Goal: Check status: Check status

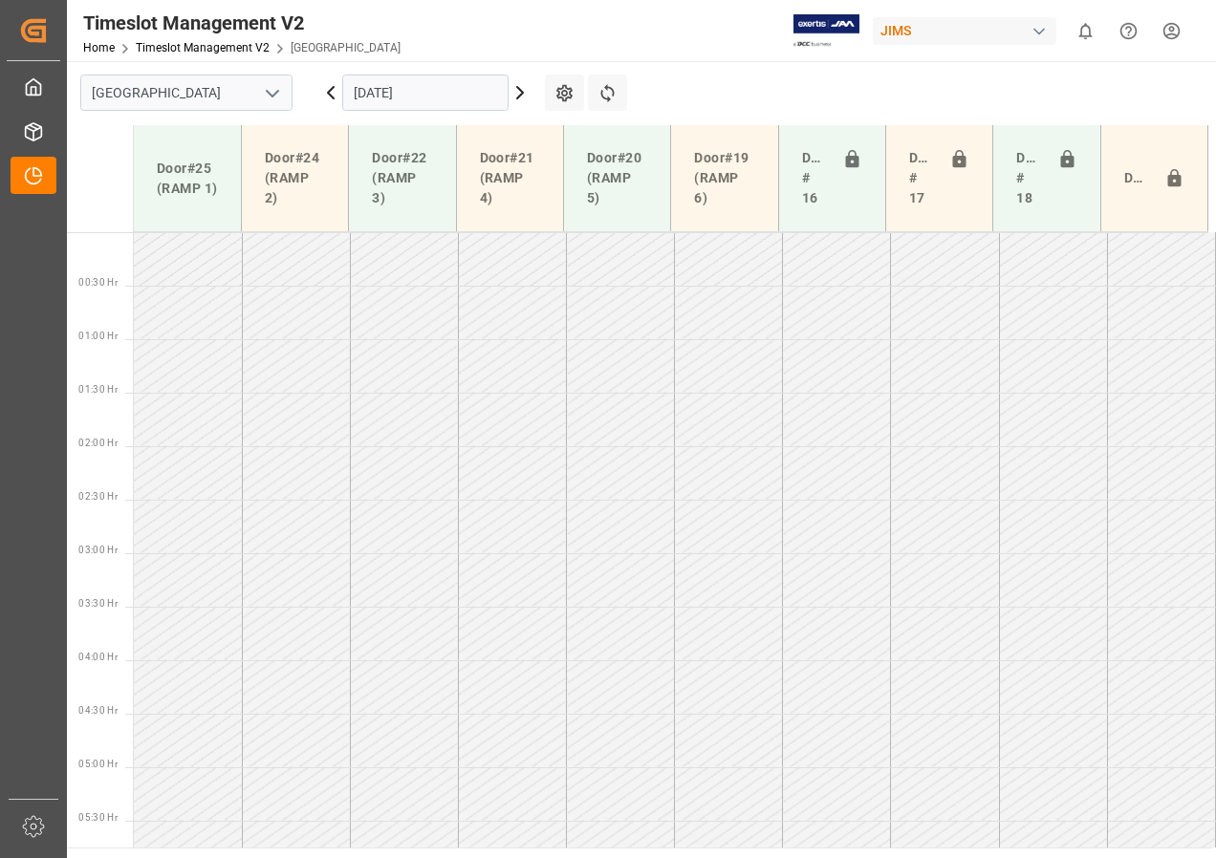
scroll to position [584, 0]
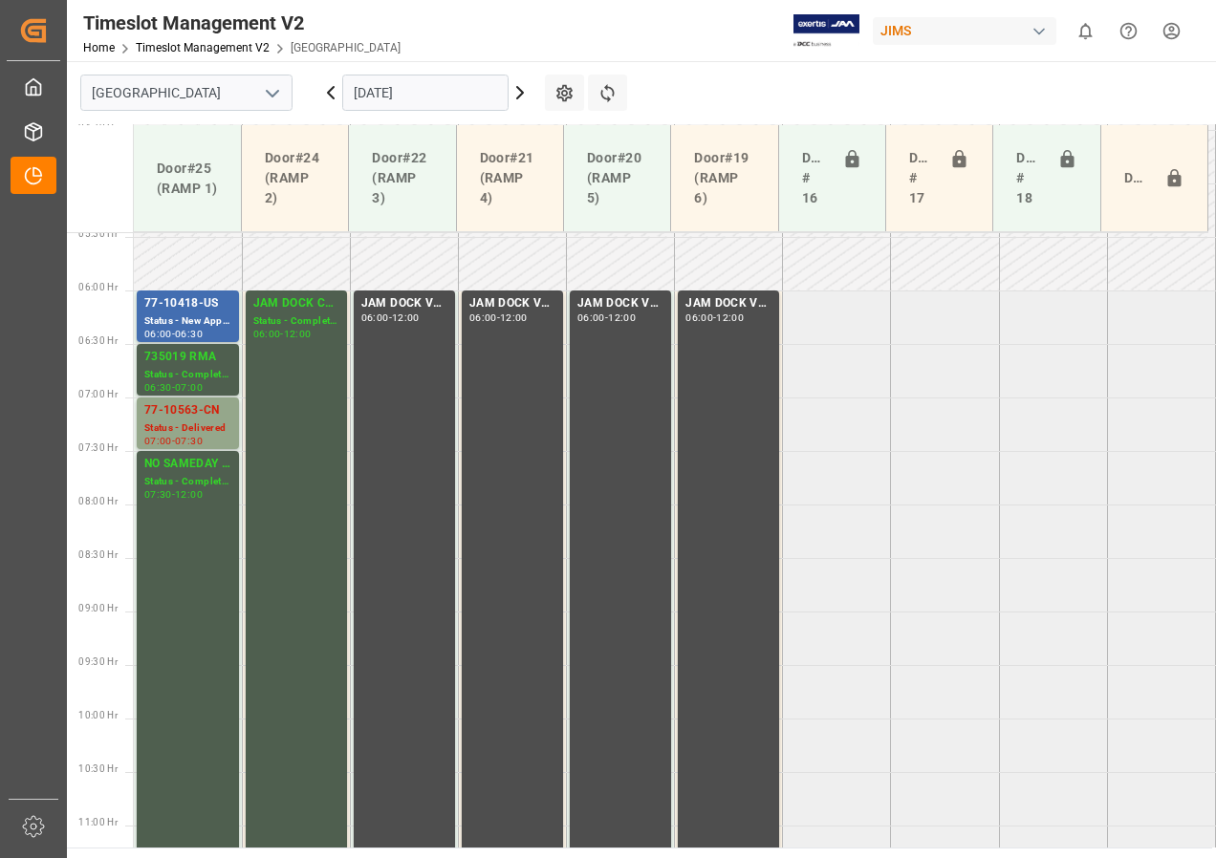
click at [365, 95] on input "[DATE]" at bounding box center [425, 93] width 166 height 36
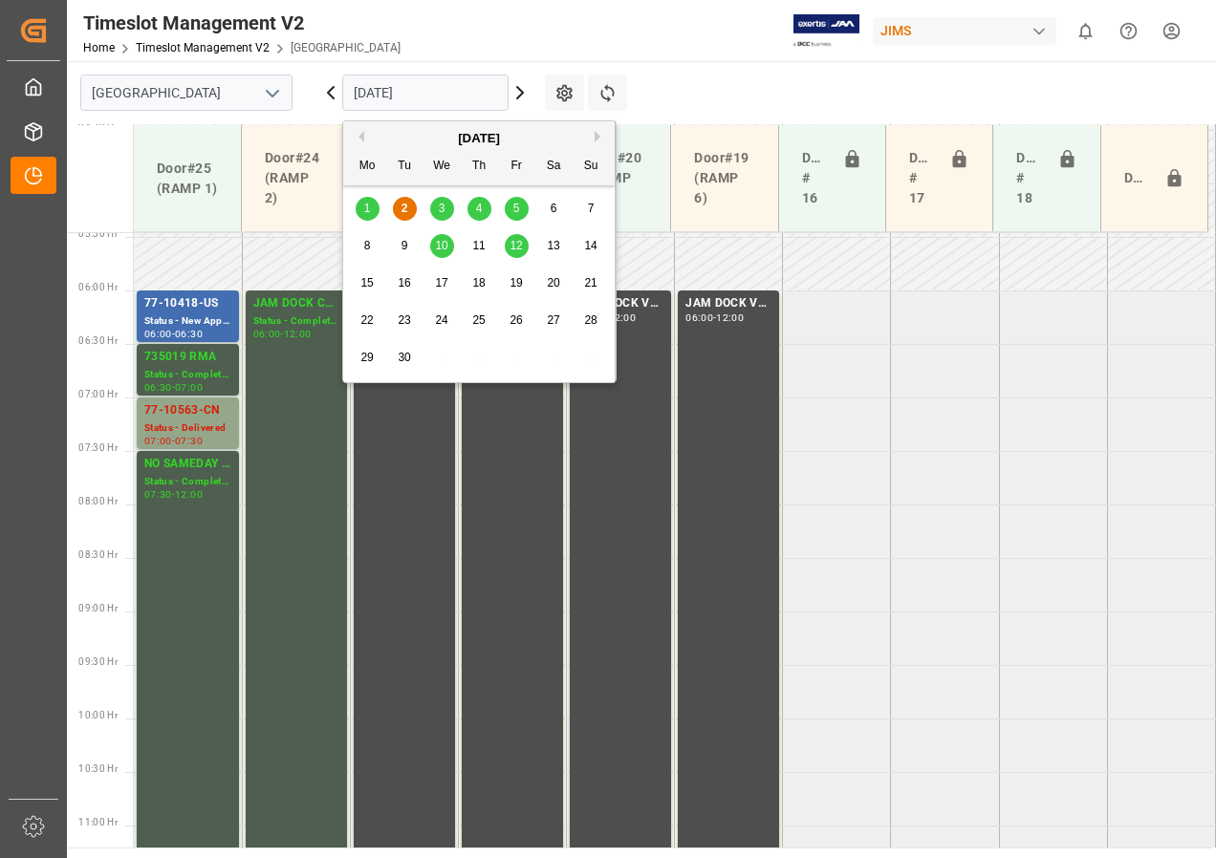
click at [439, 204] on span "3" at bounding box center [442, 208] width 7 height 13
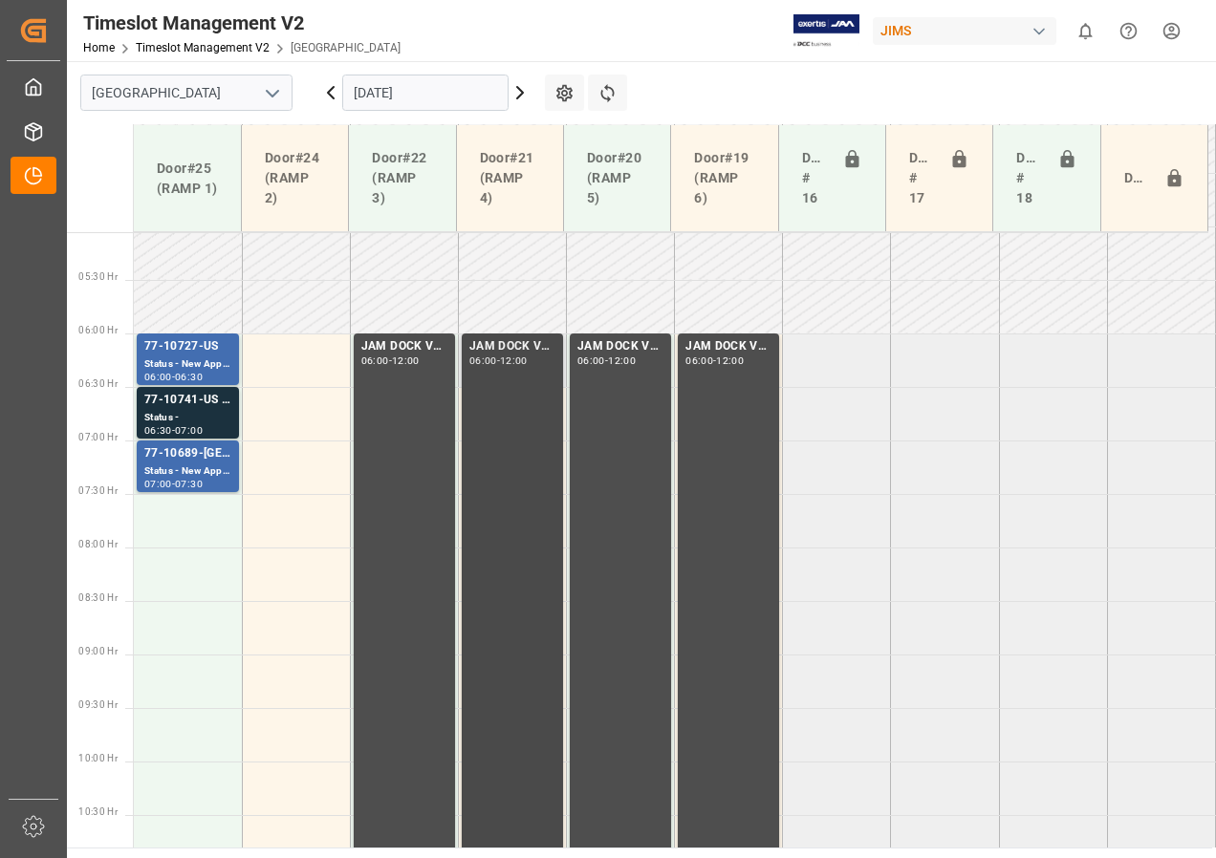
scroll to position [443, 0]
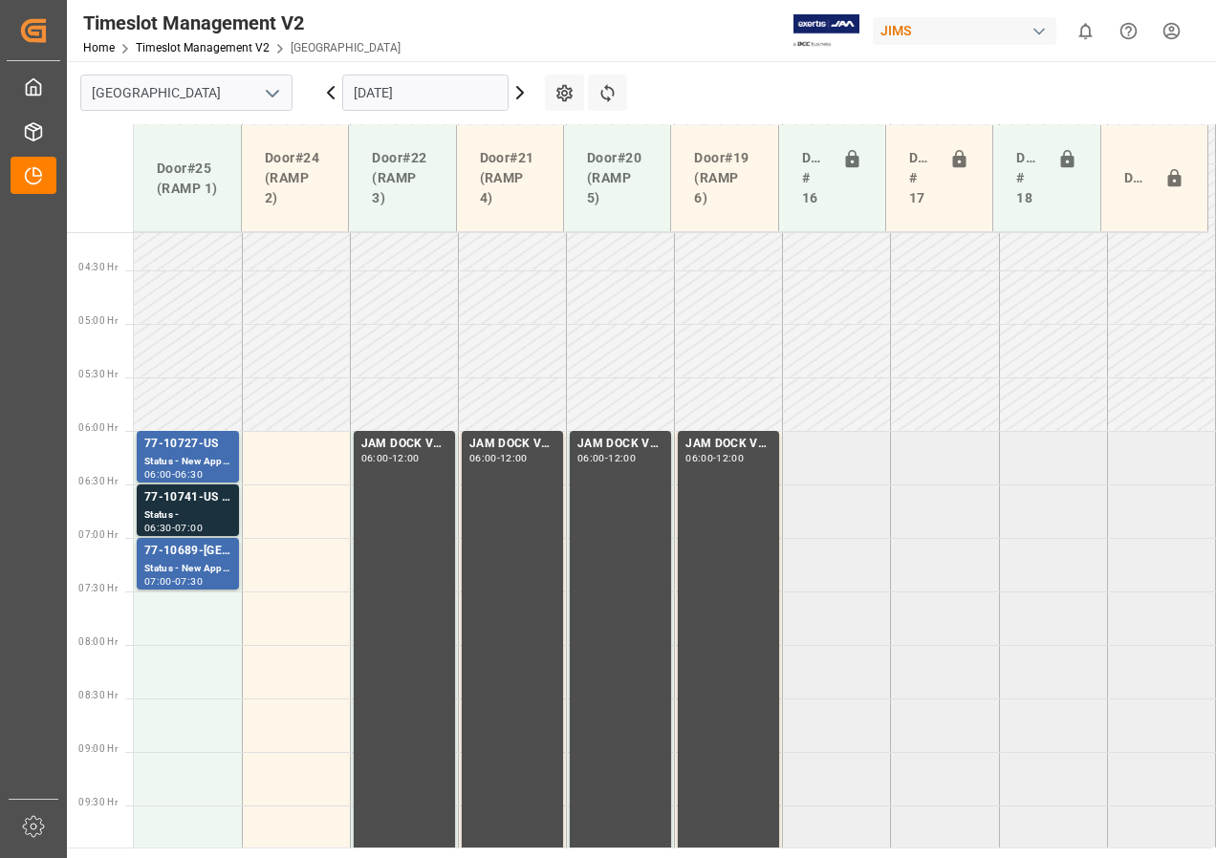
click at [523, 93] on icon at bounding box center [520, 92] width 6 height 11
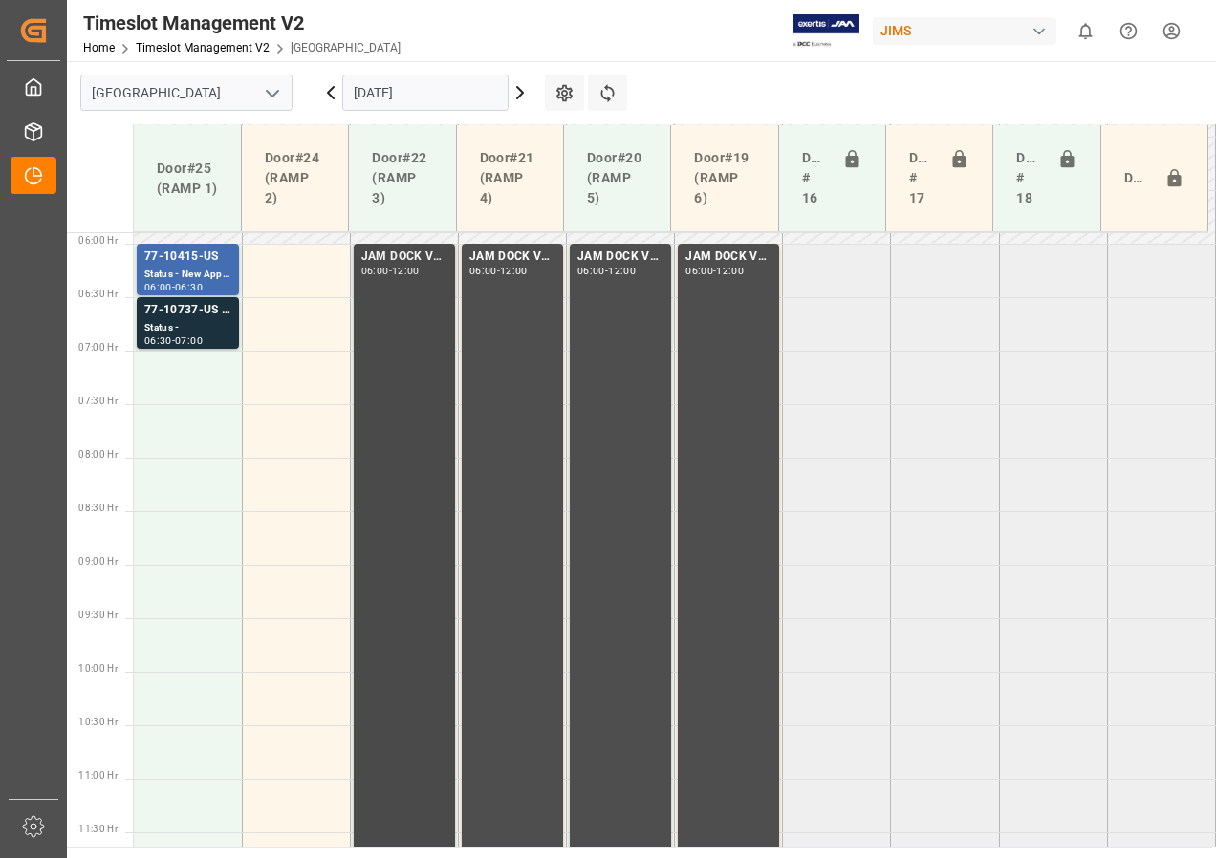
scroll to position [452, 0]
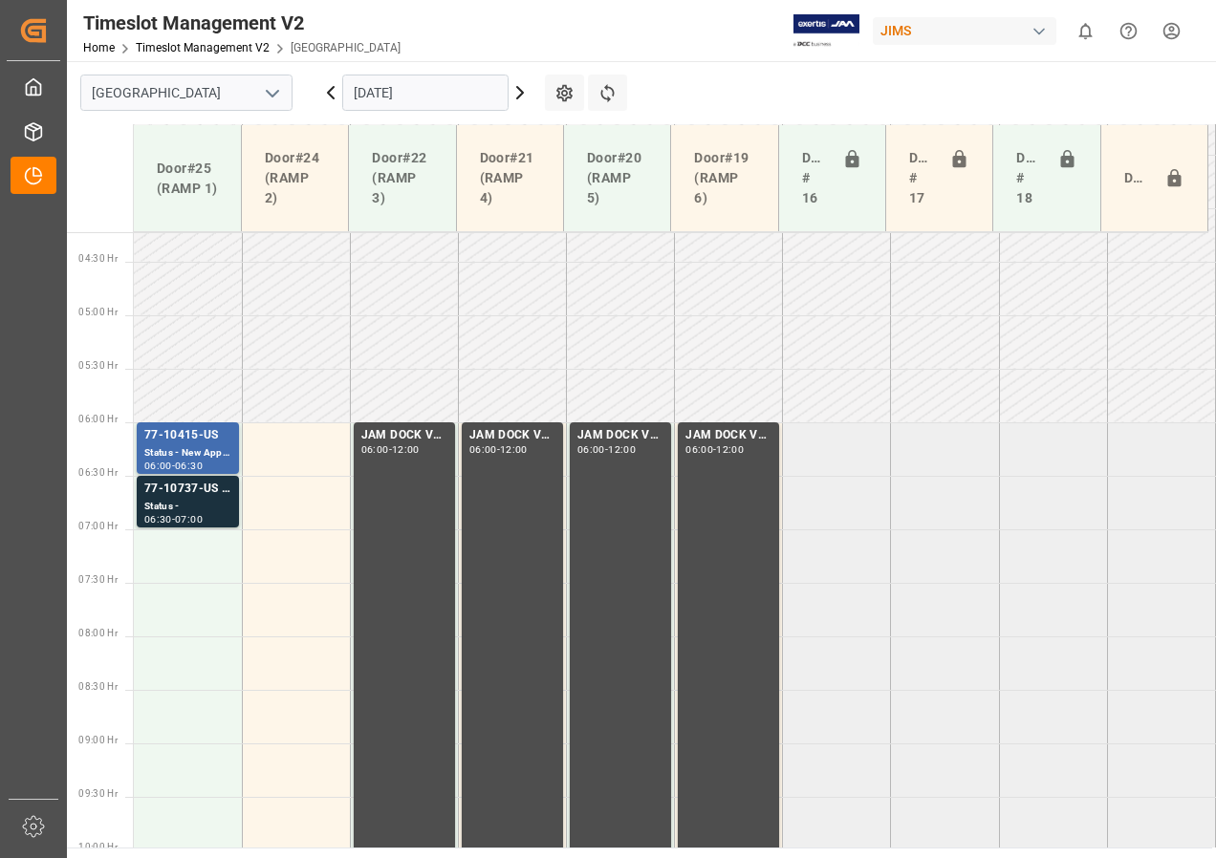
click at [517, 99] on icon at bounding box center [519, 92] width 23 height 23
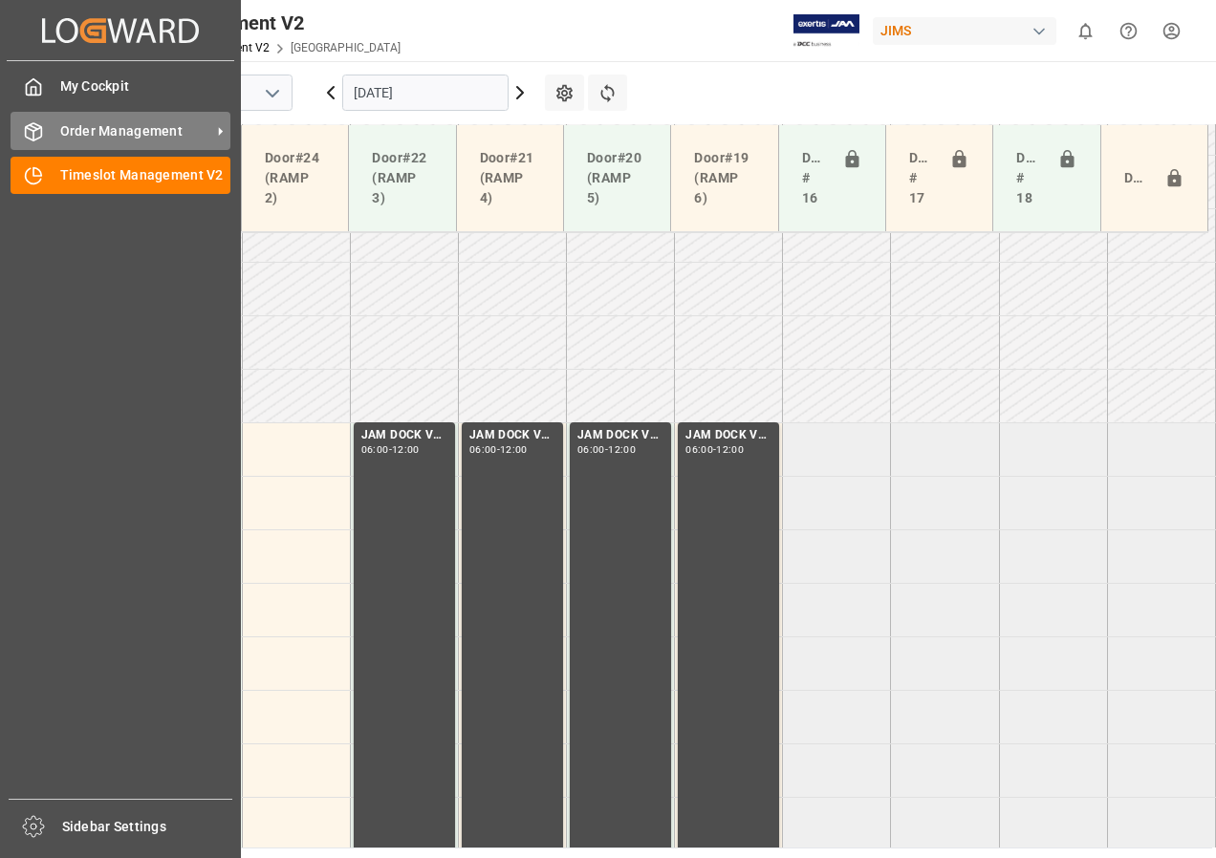
click at [114, 128] on span "Order Management" at bounding box center [135, 131] width 151 height 20
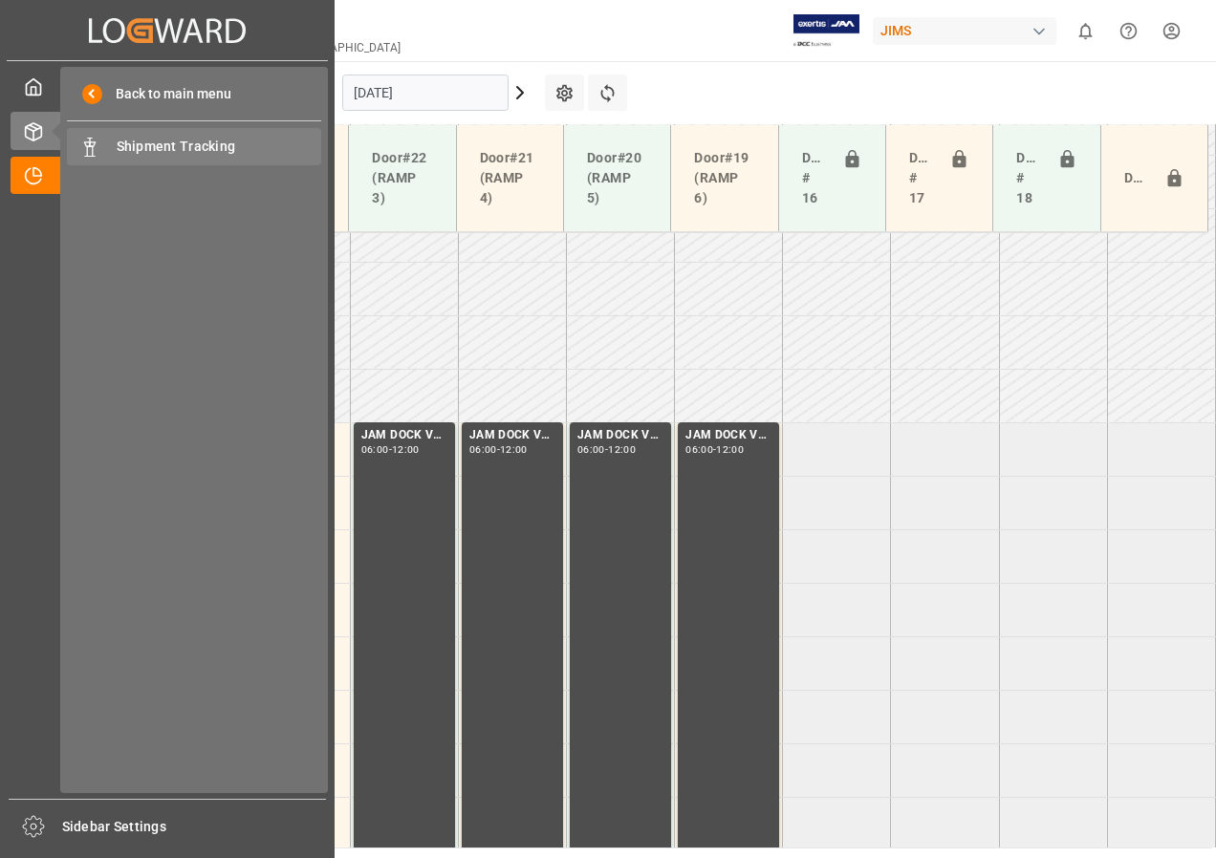
click at [182, 146] on span "Shipment Tracking" at bounding box center [219, 147] width 205 height 20
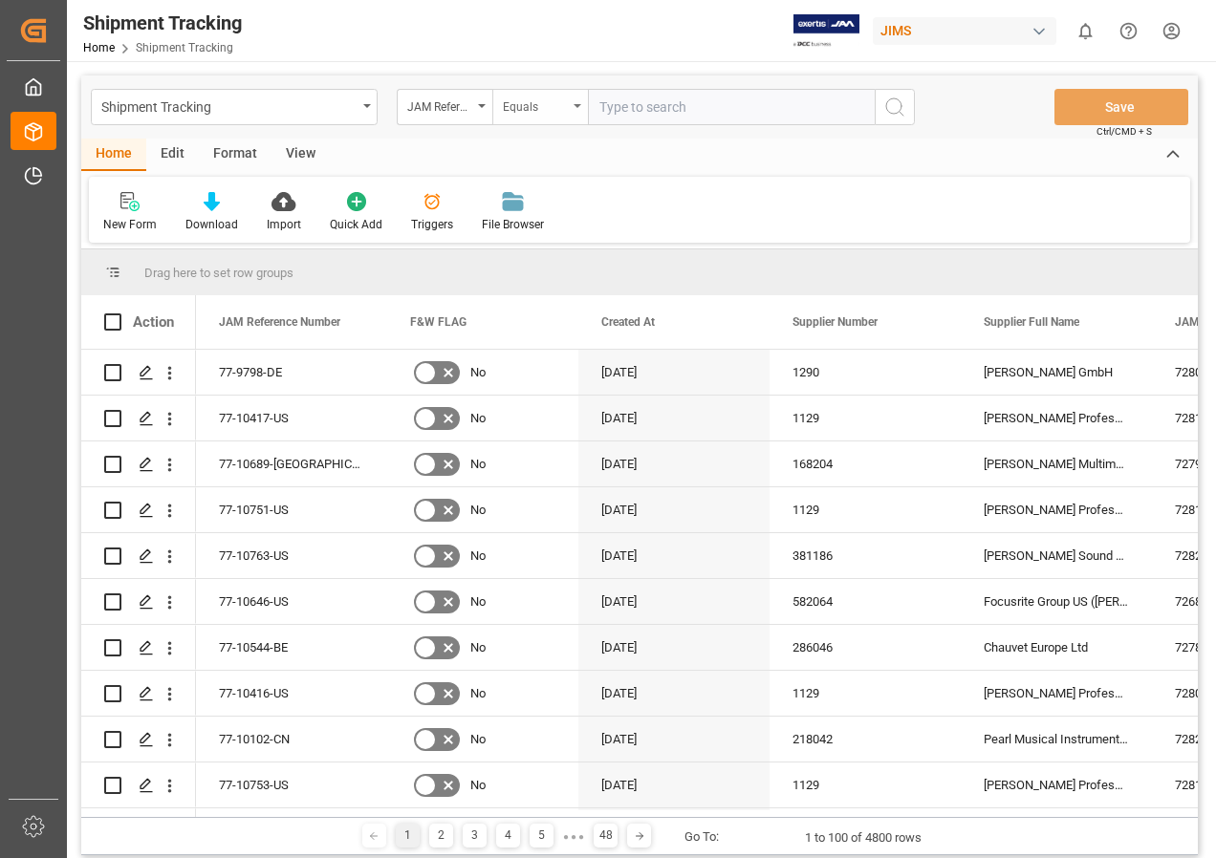
click at [577, 105] on icon "open menu" at bounding box center [577, 106] width 8 height 4
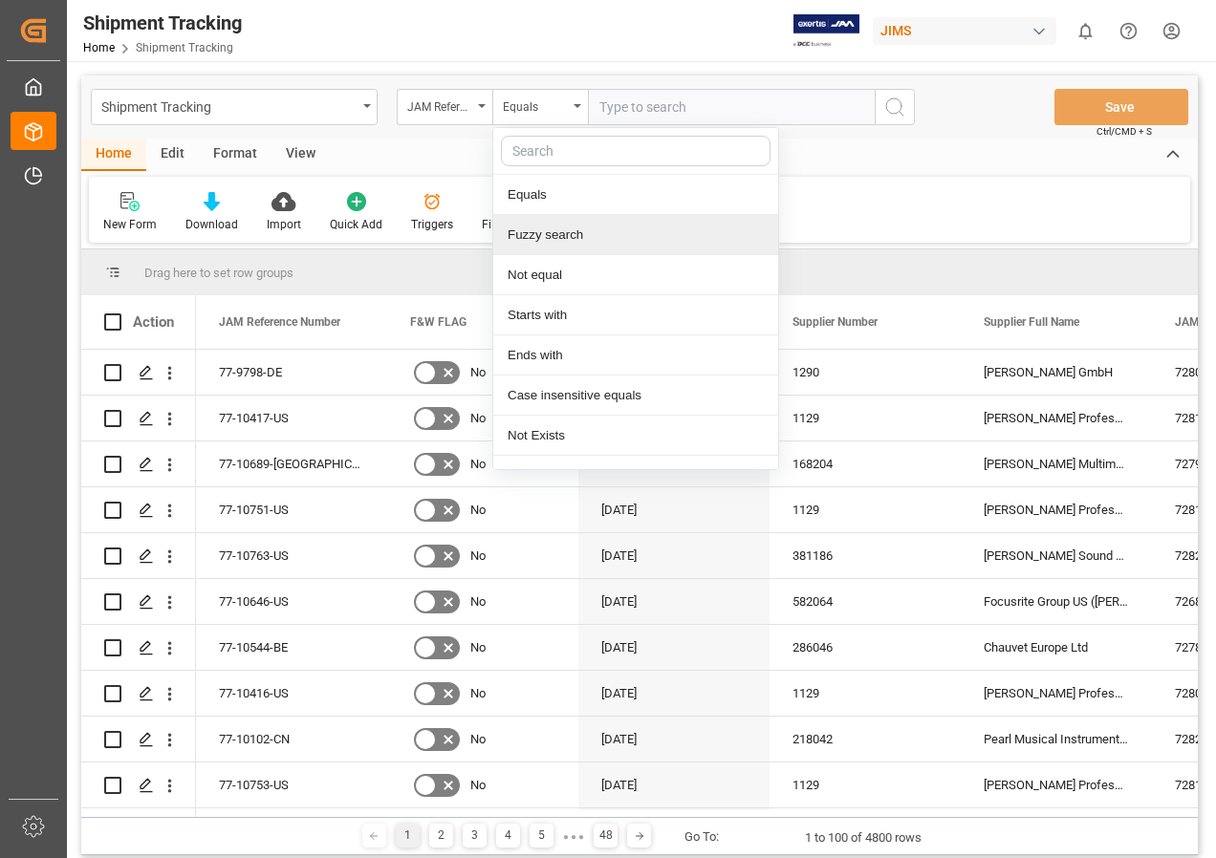
click at [569, 219] on div "Fuzzy search" at bounding box center [635, 235] width 285 height 40
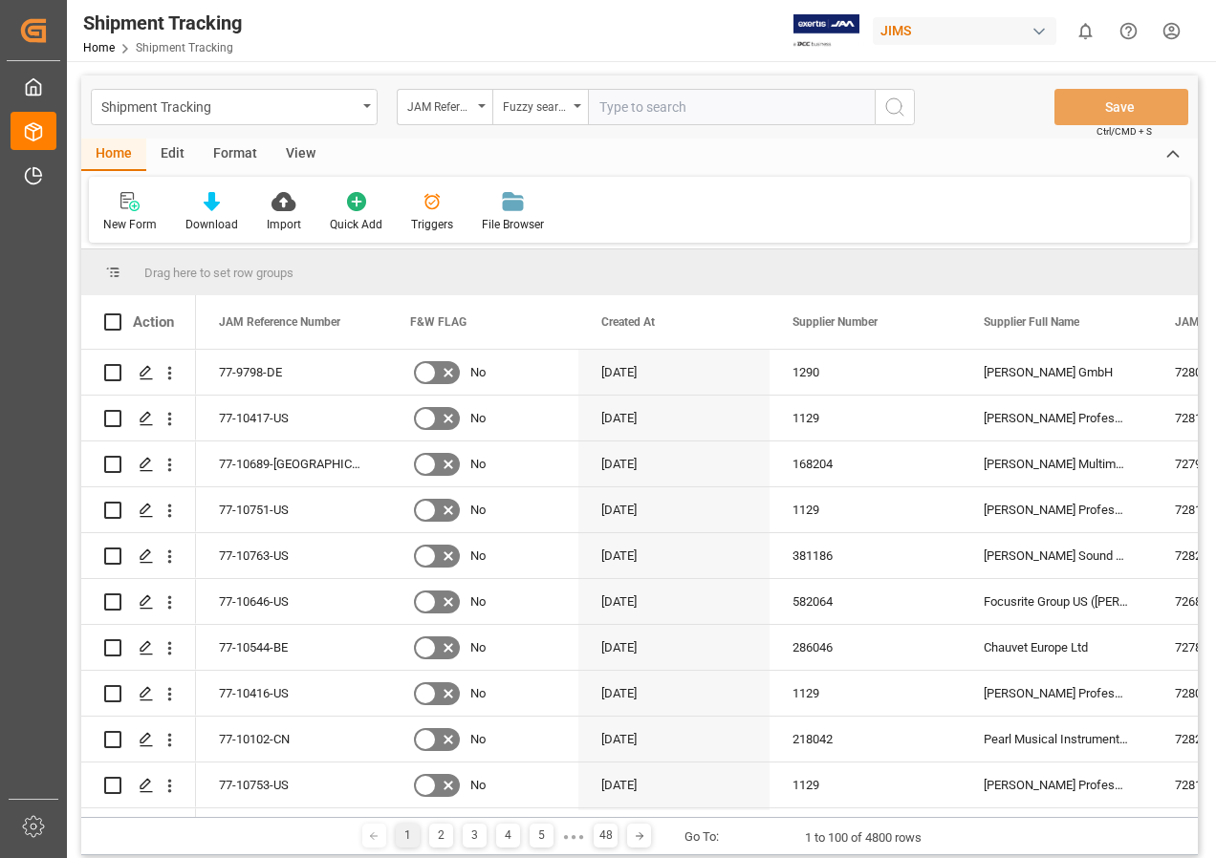
click at [631, 104] on input "text" at bounding box center [731, 107] width 287 height 36
type input "77-10146-CN"
click at [886, 108] on circle "search button" at bounding box center [893, 105] width 15 height 15
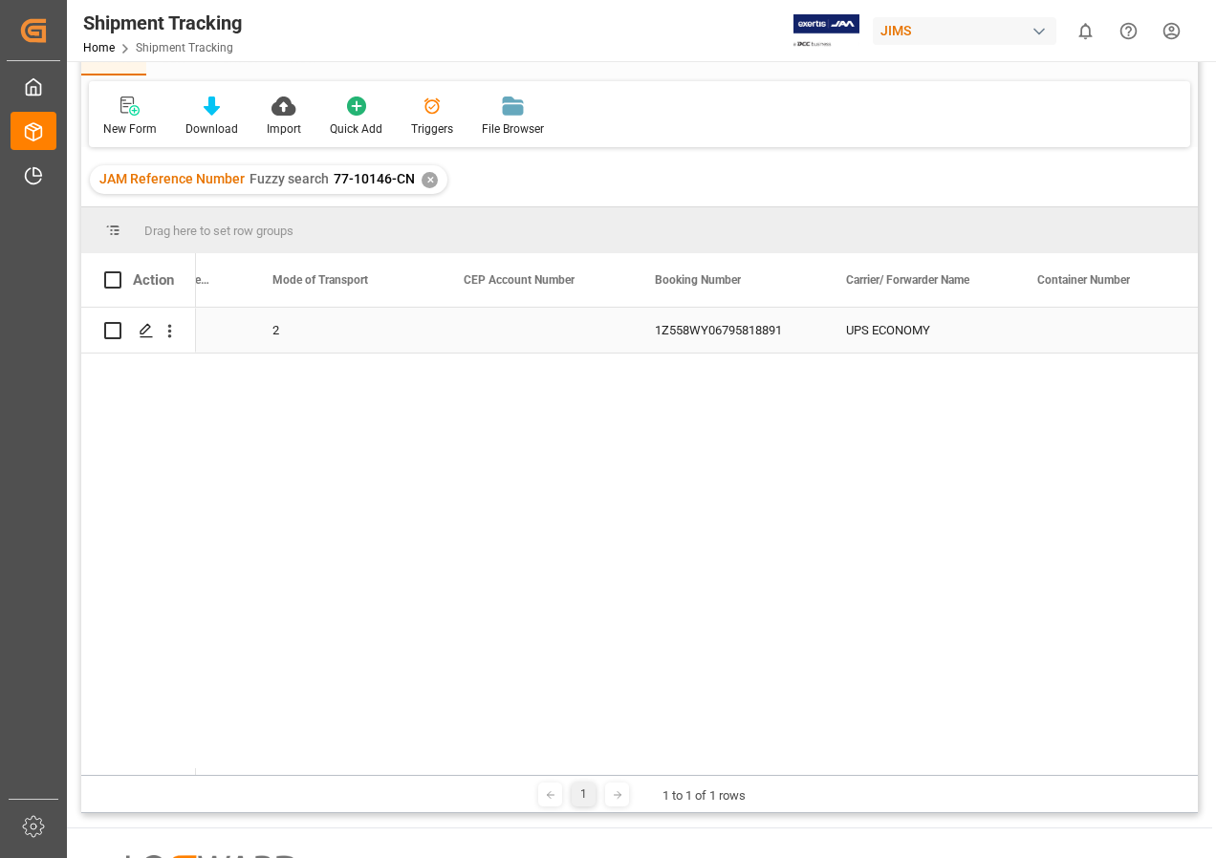
click at [754, 327] on div "1Z558WY06795818891" at bounding box center [727, 330] width 191 height 45
